Goal: Task Accomplishment & Management: Manage account settings

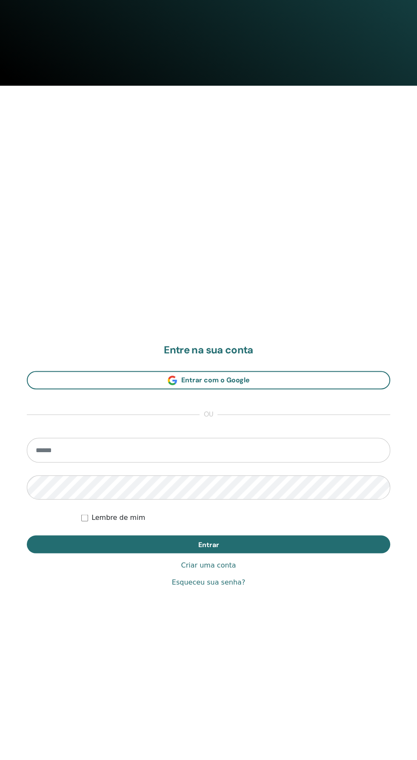
scroll to position [744, 0]
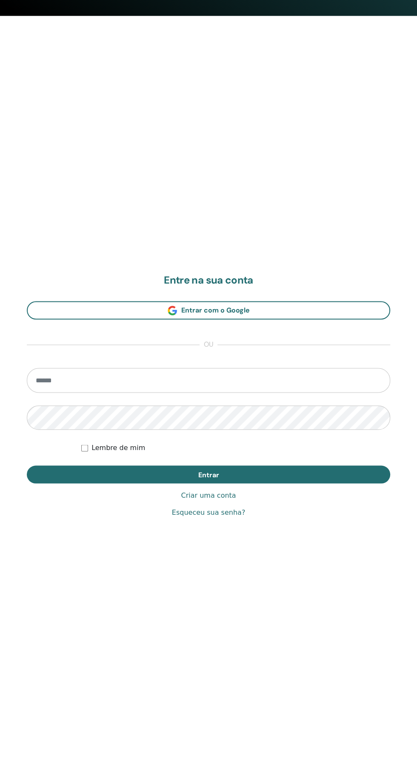
click at [146, 378] on input "email" at bounding box center [209, 380] width 364 height 25
type input "**********"
click at [27, 465] on button "Entrar" at bounding box center [209, 474] width 364 height 18
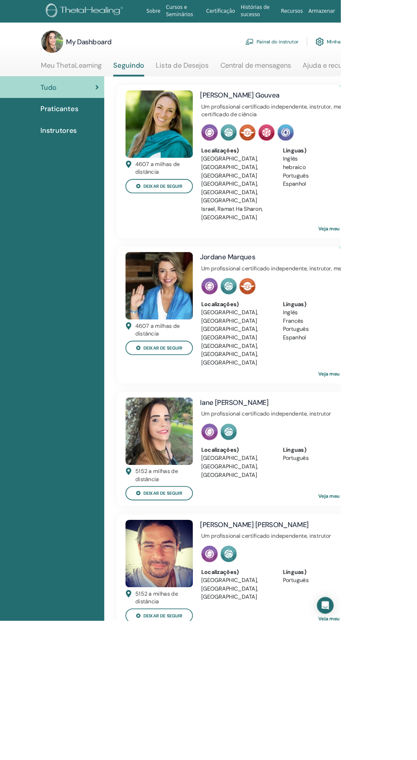
click at [339, 51] on link "Painel do instrutor" at bounding box center [333, 51] width 65 height 19
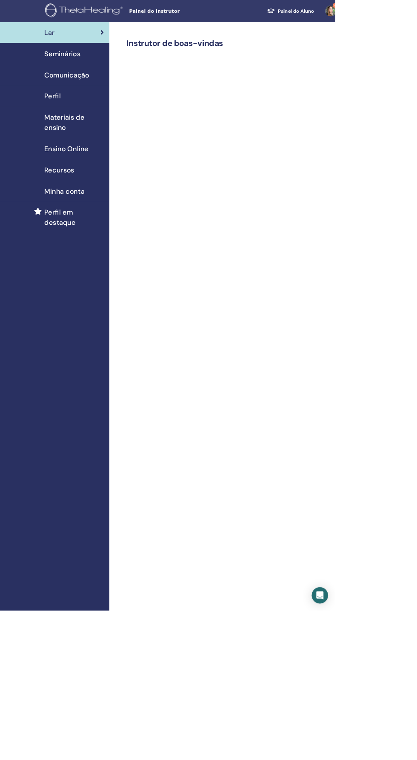
click at [102, 68] on div "Seminários" at bounding box center [68, 66] width 123 height 13
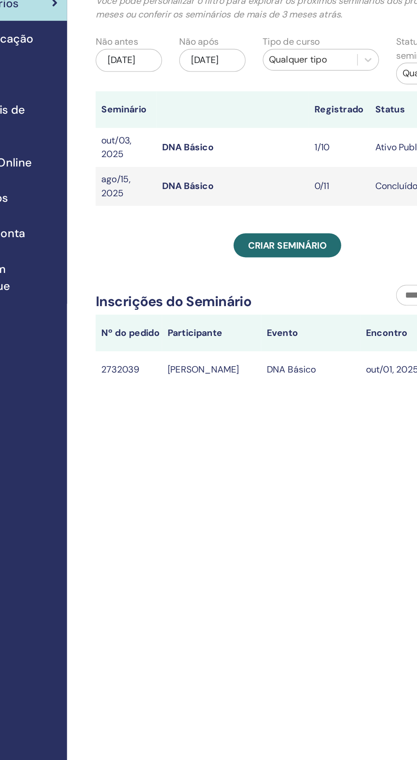
click at [232, 176] on link "DNA Básico" at bounding box center [226, 173] width 38 height 9
